Goal: Task Accomplishment & Management: Manage account settings

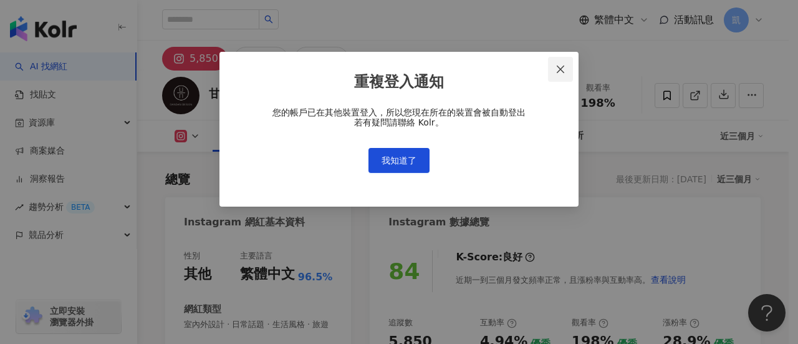
click at [551, 72] on span "Close" at bounding box center [560, 69] width 25 height 10
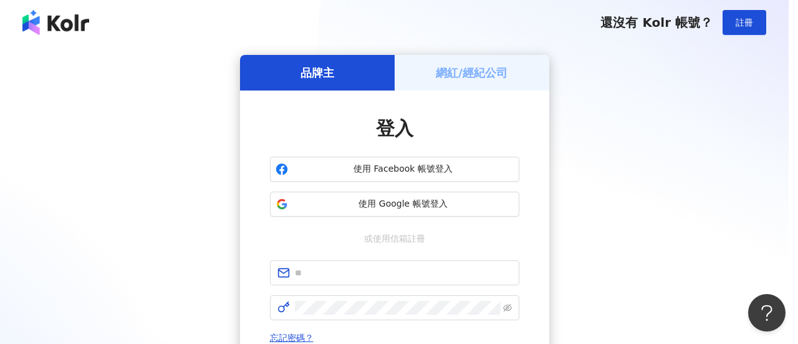
click at [557, 68] on div "重複登入通知 您的帳戶已在其他裝置登入，所以您現在所在的裝置會被自動登出 若有疑問請聯絡 Kolr。 我知道了" at bounding box center [399, 172] width 798 height 344
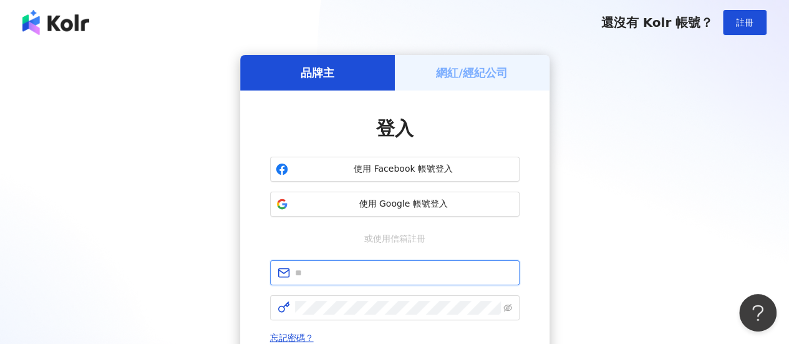
type input "**********"
